Goal: Task Accomplishment & Management: Use online tool/utility

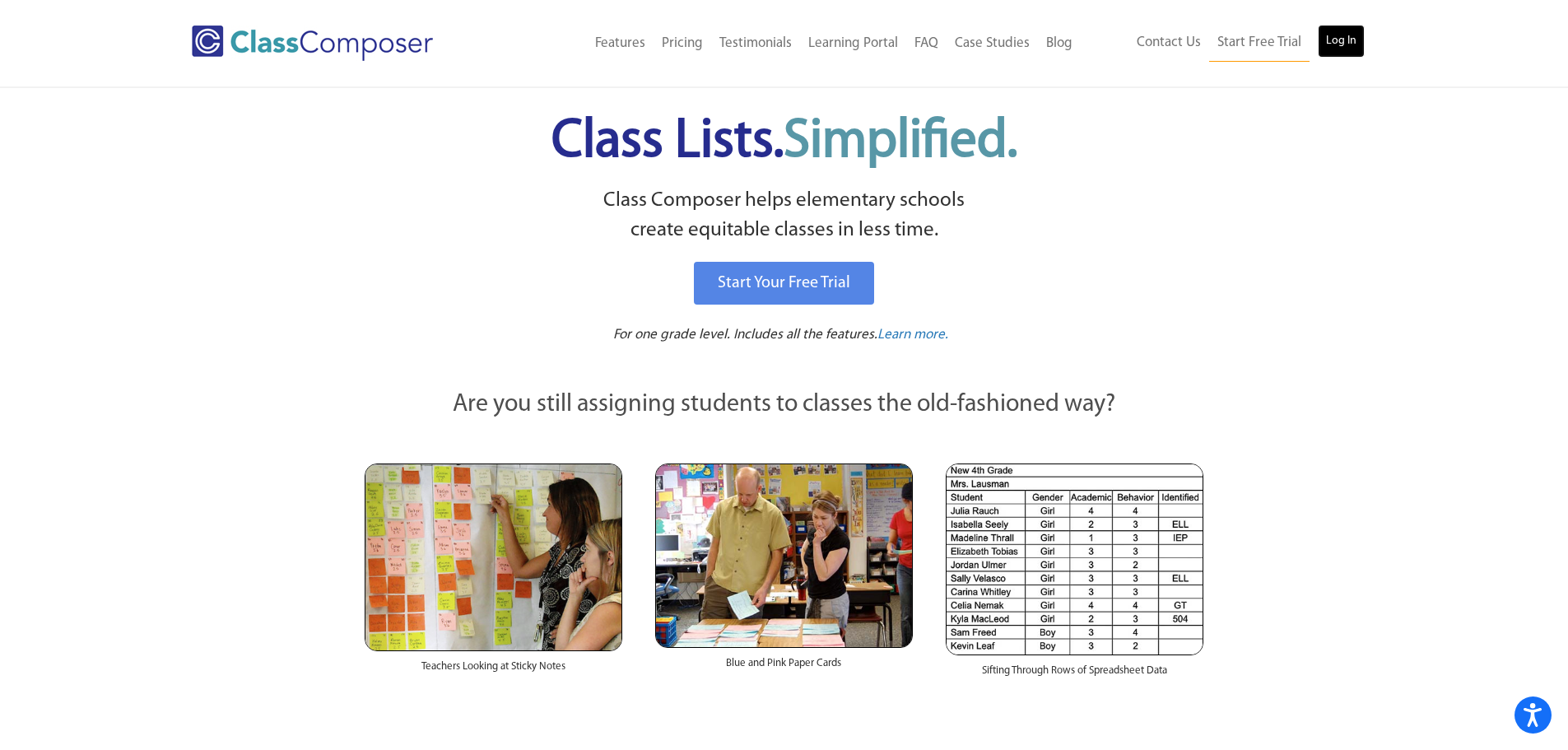
click at [1344, 48] on link "Log In" at bounding box center [1341, 41] width 47 height 33
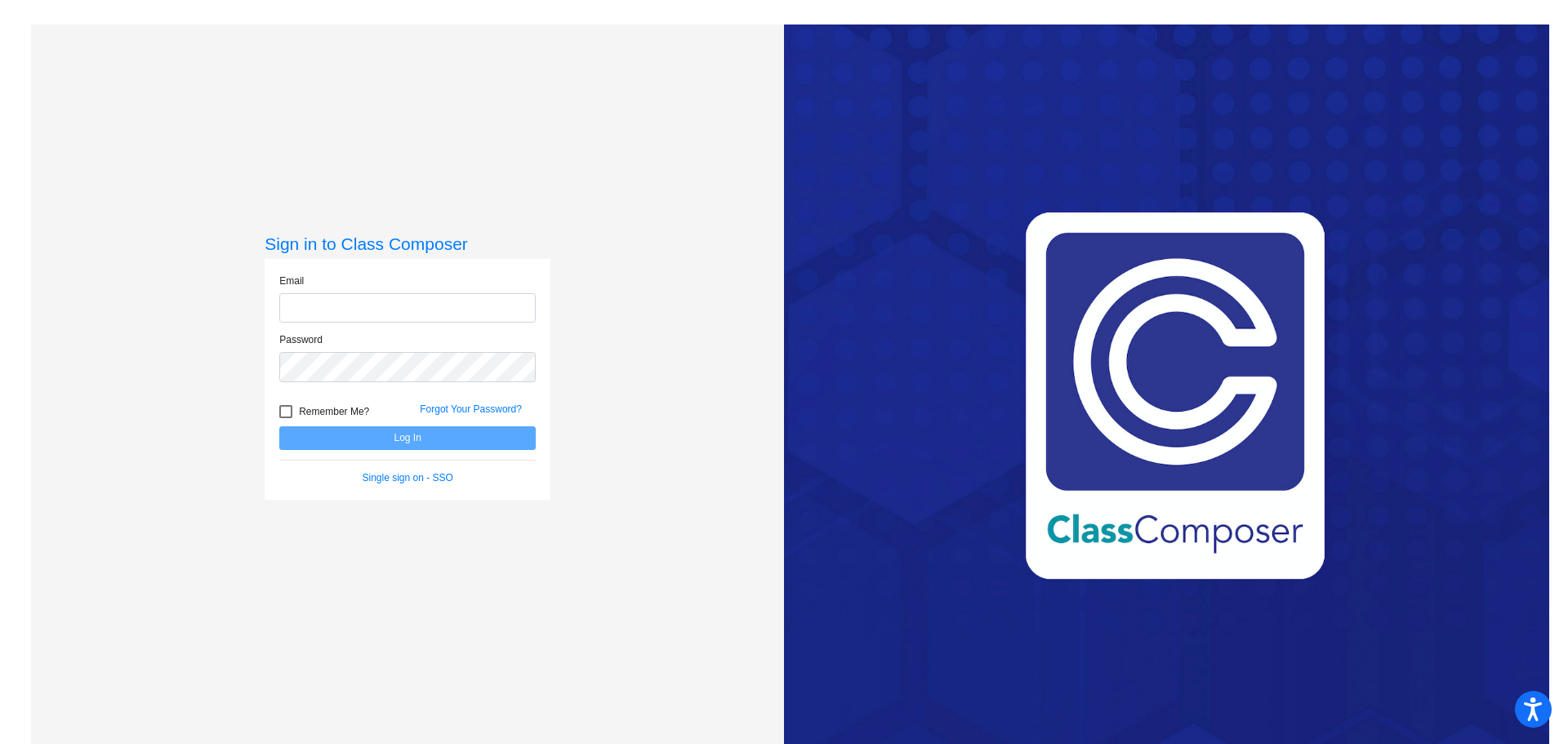
type input "[PERSON_NAME][EMAIL_ADDRESS][PERSON_NAME][DOMAIN_NAME]"
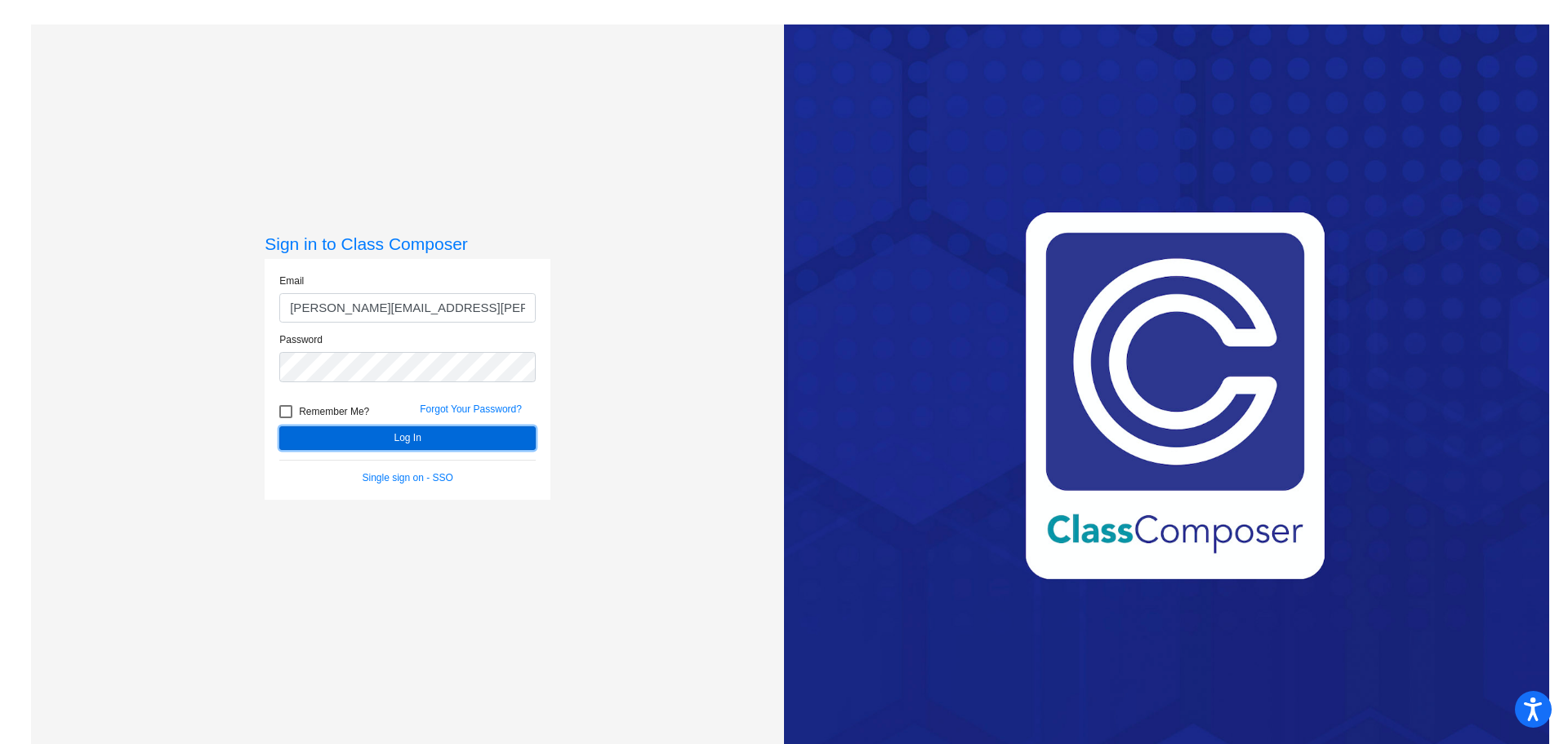
click at [457, 444] on button "Log In" at bounding box center [407, 438] width 257 height 24
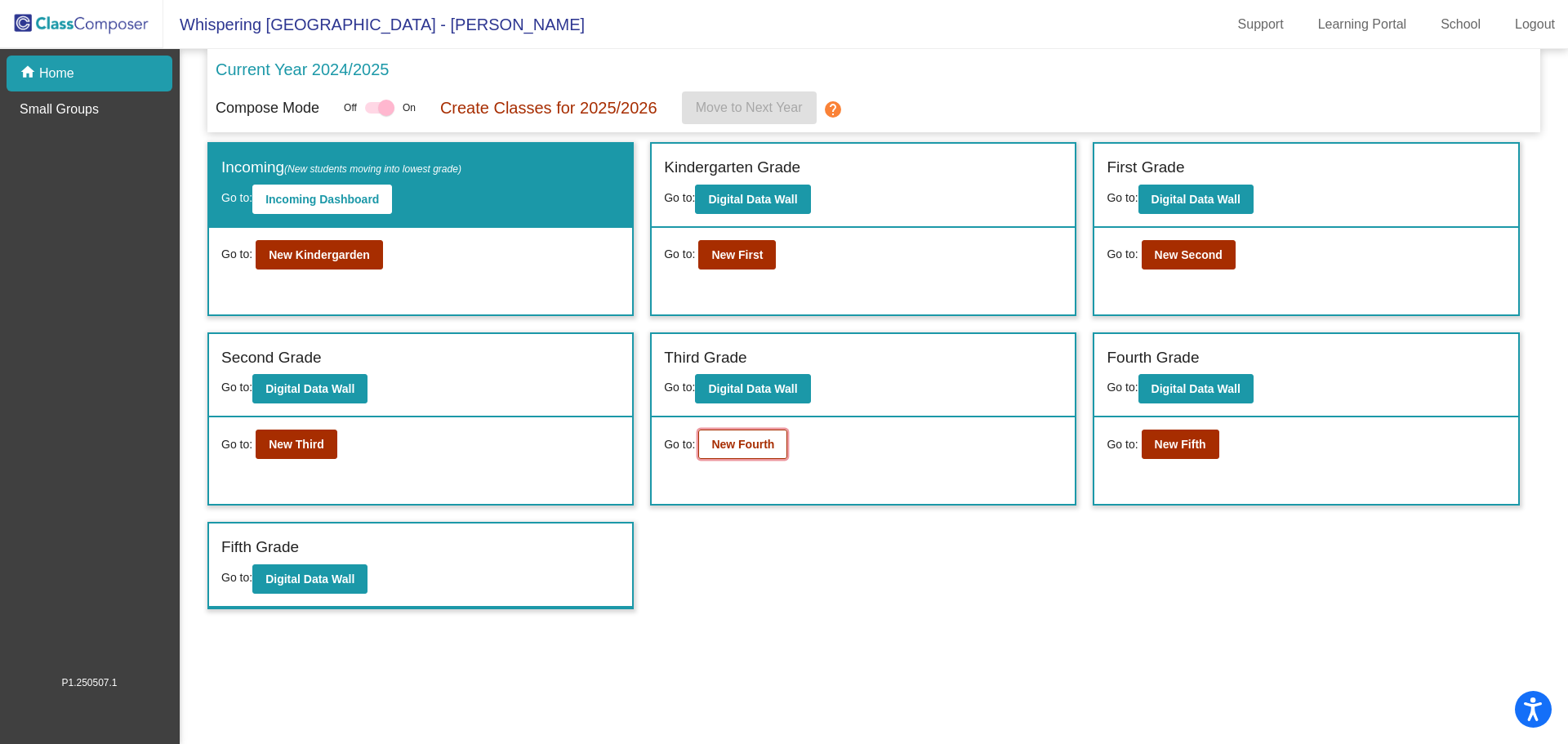
click at [757, 444] on b "New Fourth" at bounding box center [742, 444] width 63 height 13
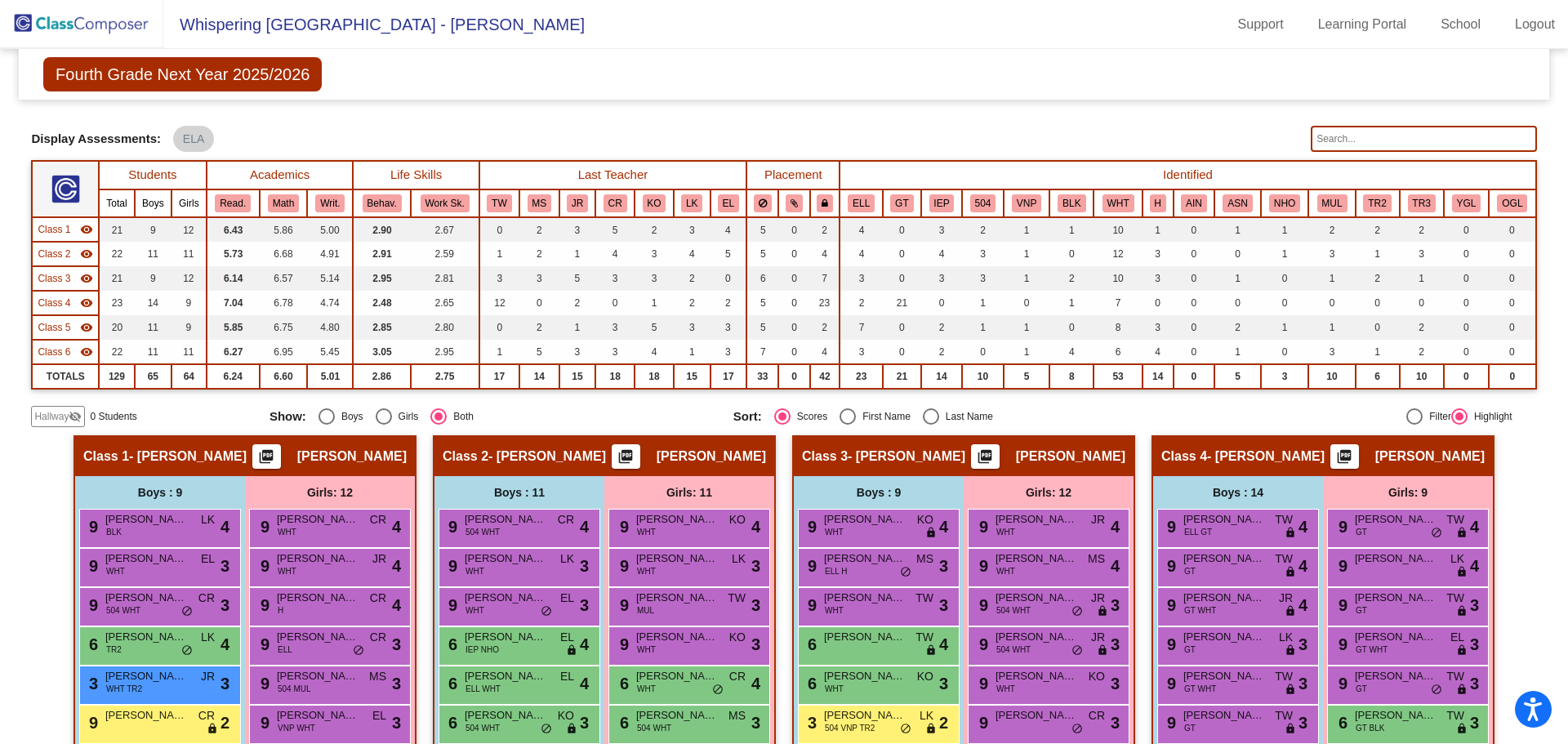
click at [1433, 145] on input "text" at bounding box center [1423, 138] width 226 height 26
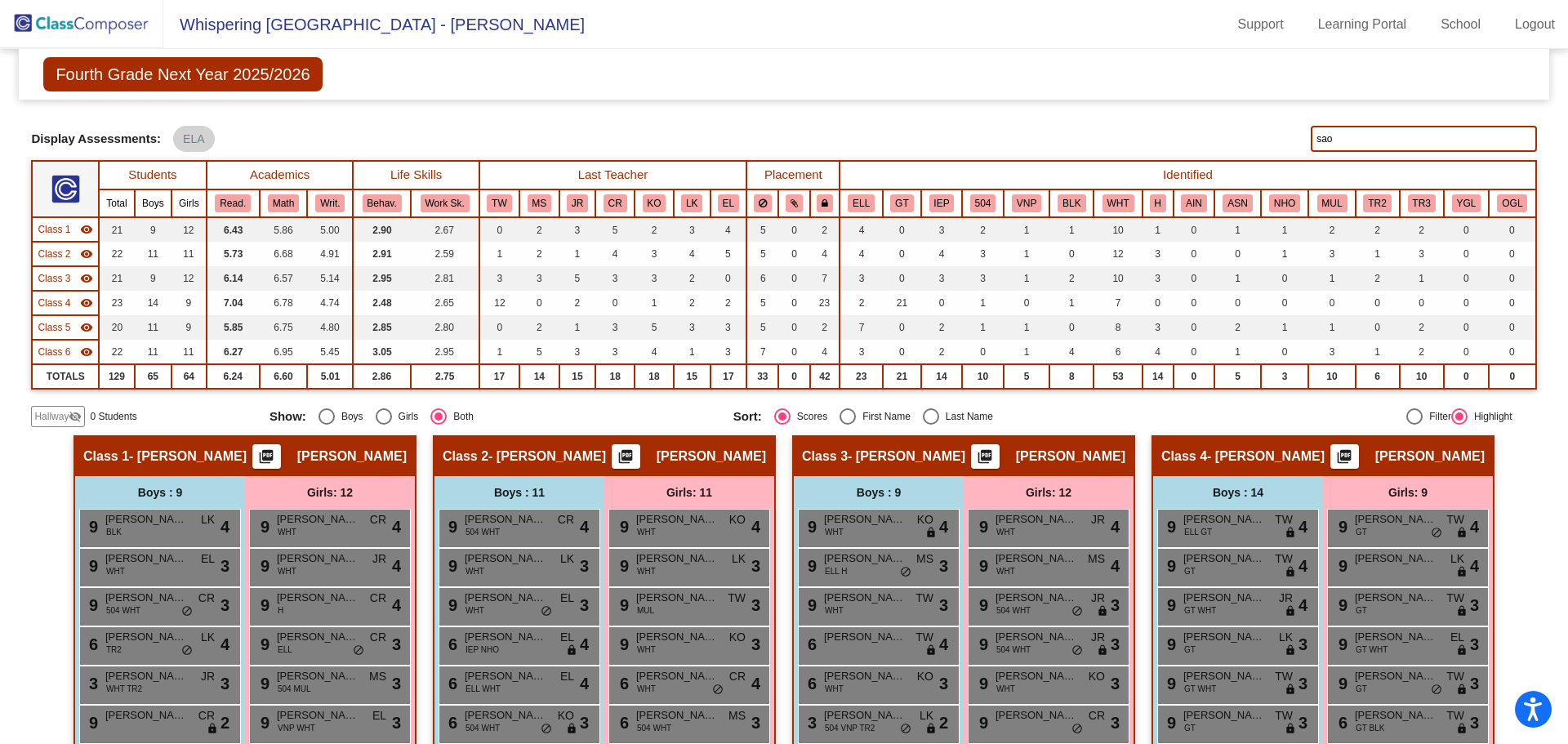
drag, startPoint x: 1329, startPoint y: 130, endPoint x: 1284, endPoint y: 120, distance: 46.1
click at [1284, 120] on div "Display Scores for Years: 2023 - 2024 2024 - 2025 Grade/Archive Students in Tab…" at bounding box center [784, 268] width 1505 height 317
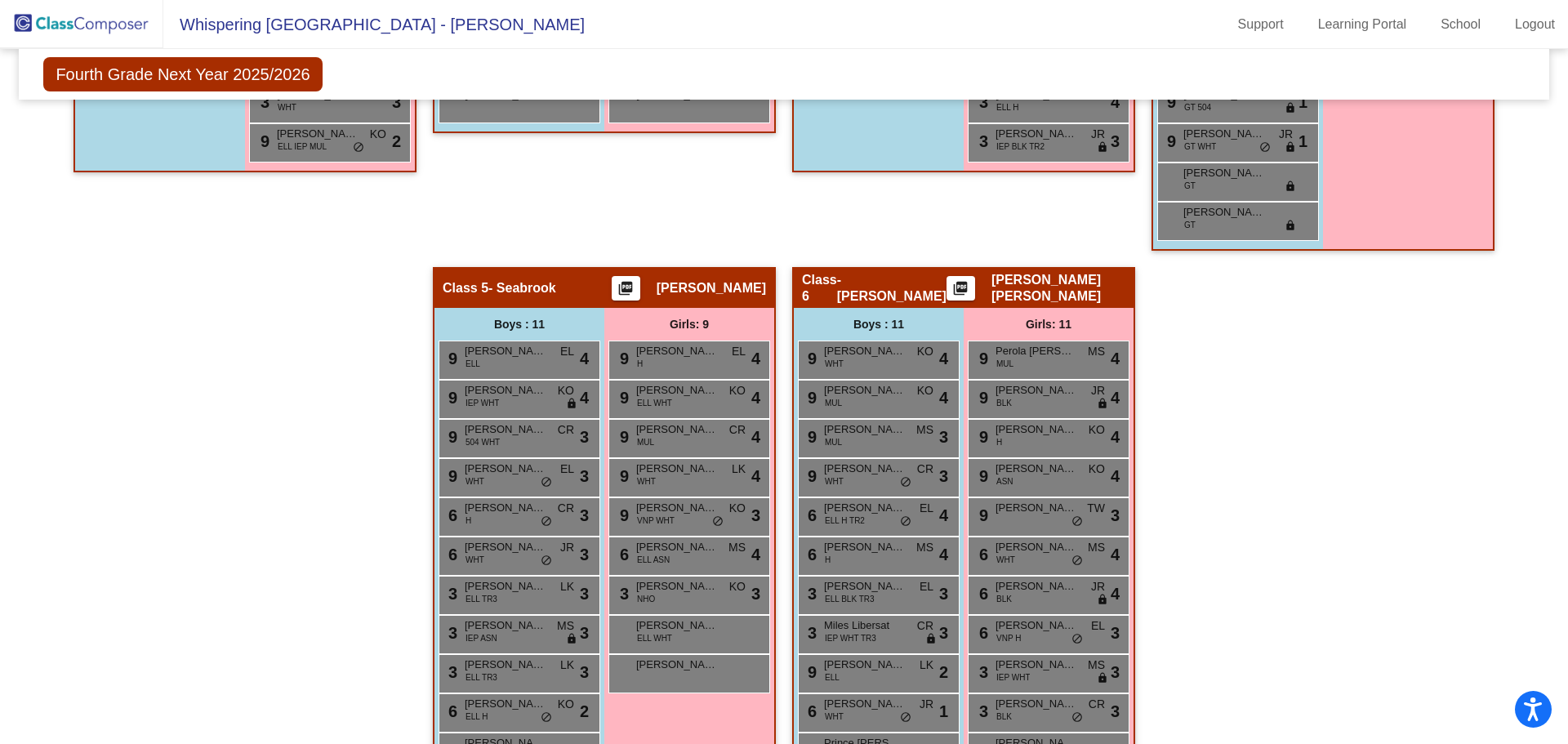
scroll to position [327, 0]
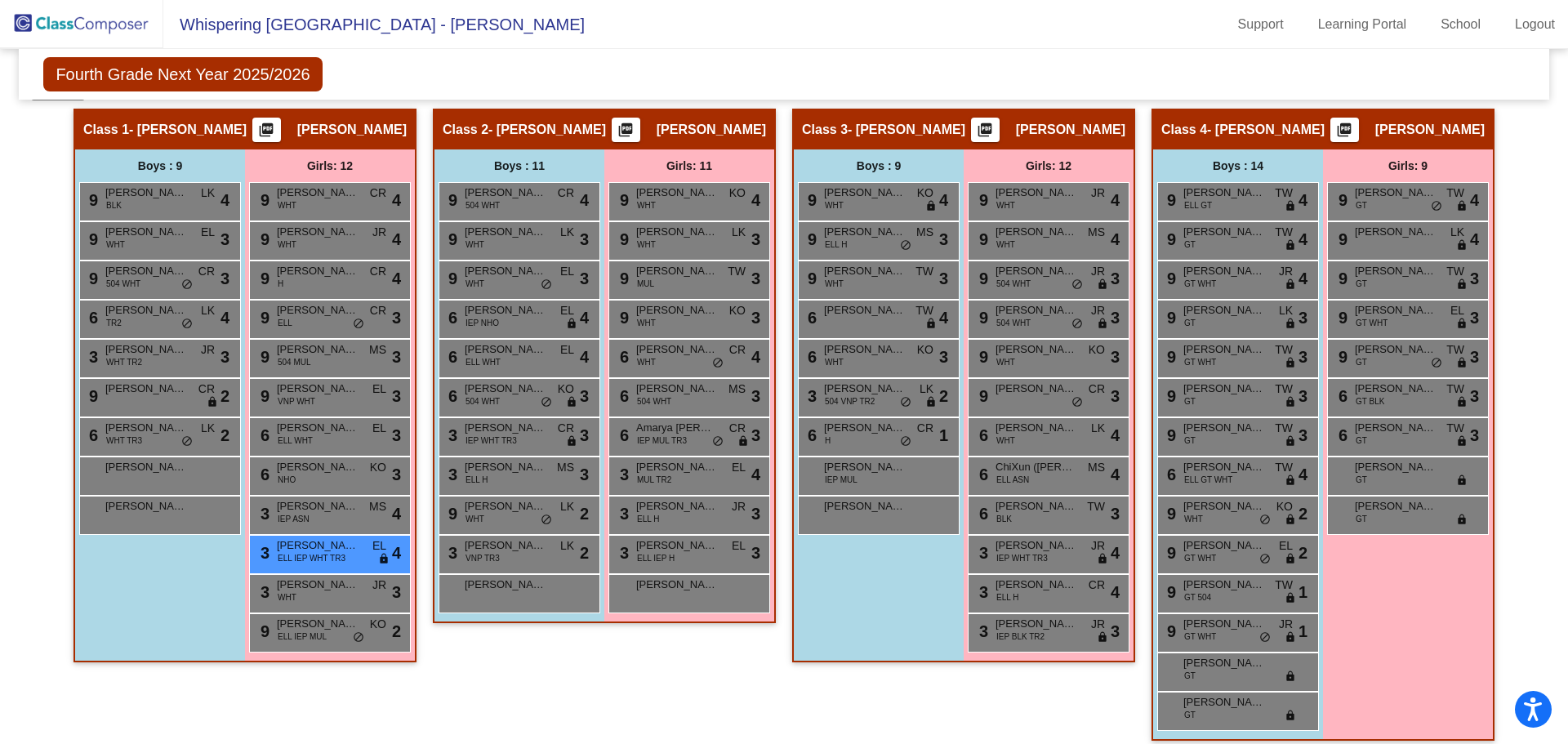
type input "alisa"
